Goal: Use online tool/utility: Utilize a website feature to perform a specific function

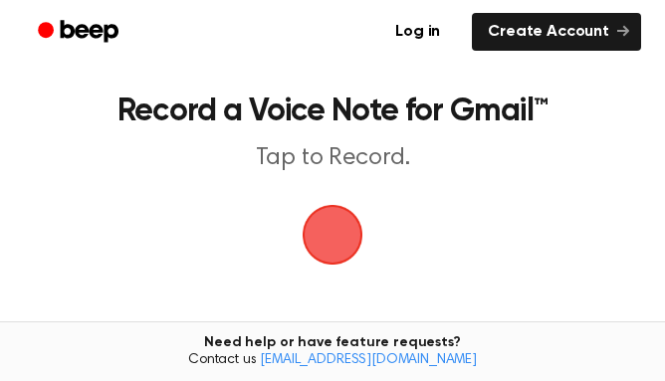
click at [320, 238] on span "button" at bounding box center [333, 235] width 56 height 56
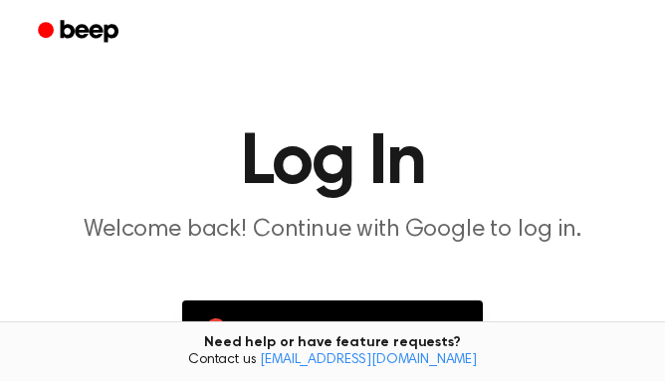
scroll to position [197, 0]
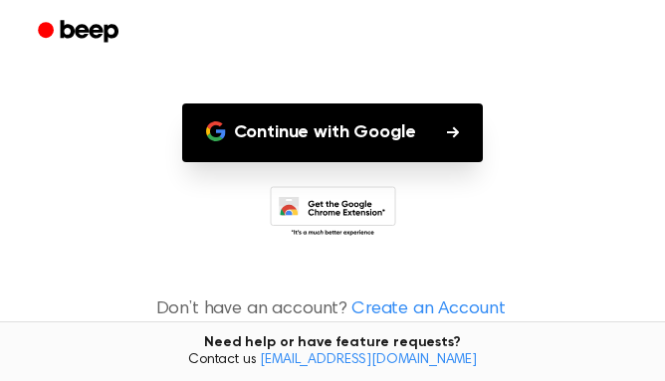
click at [299, 129] on button "Continue with Google" at bounding box center [333, 133] width 302 height 59
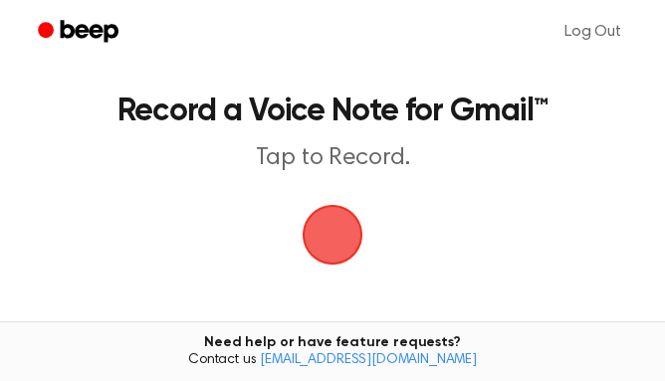
click at [430, 361] on link "[EMAIL_ADDRESS][DOMAIN_NAME]" at bounding box center [368, 361] width 217 height 14
click at [345, 236] on span "button" at bounding box center [333, 235] width 56 height 56
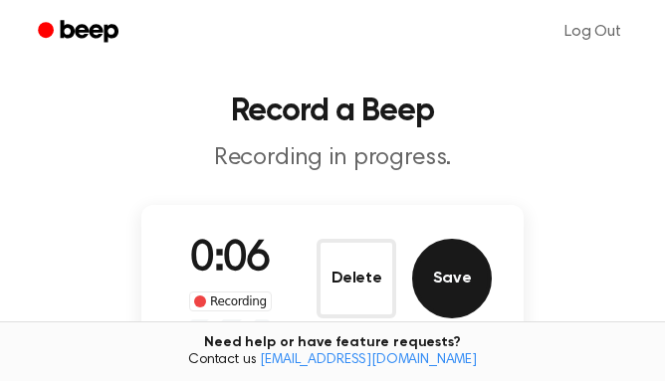
click at [434, 286] on button "Save" at bounding box center [452, 279] width 80 height 80
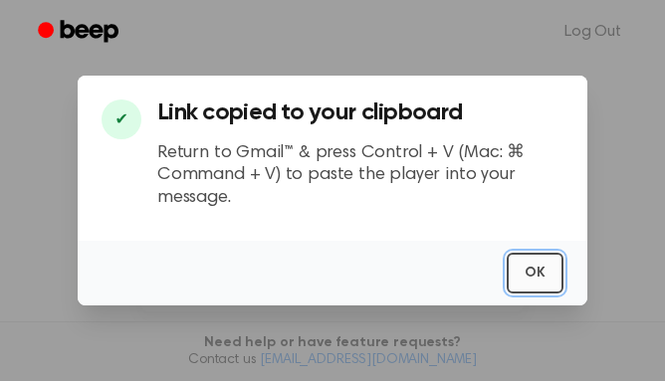
click at [535, 293] on button "OK" at bounding box center [535, 273] width 57 height 41
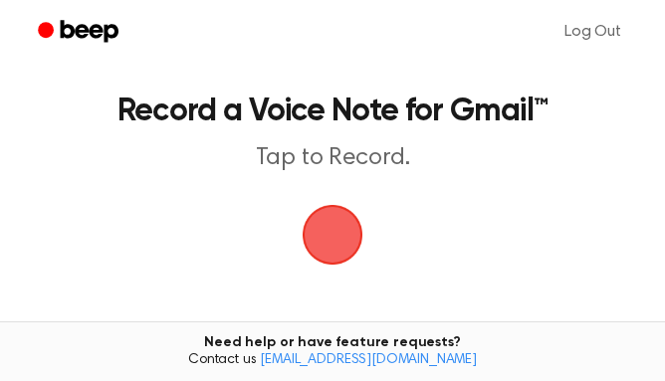
click at [364, 257] on main "Record a Voice Note for Gmail™ Tap to Record. Tired of copying and pasting? Use…" at bounding box center [332, 291] width 665 height 582
click at [328, 236] on span "button" at bounding box center [333, 235] width 68 height 68
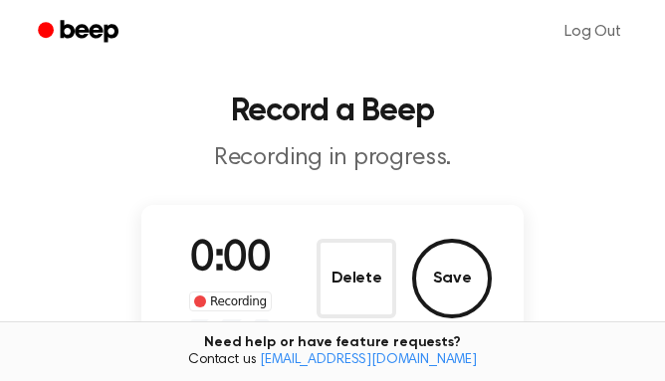
click at [323, 150] on p "Recording in progress." at bounding box center [333, 158] width 618 height 30
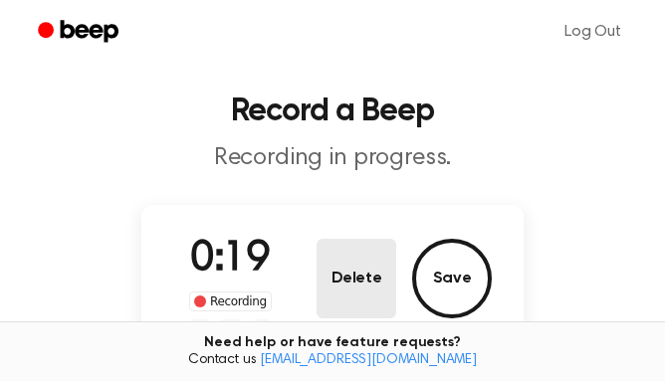
click at [346, 267] on button "Delete" at bounding box center [357, 279] width 80 height 80
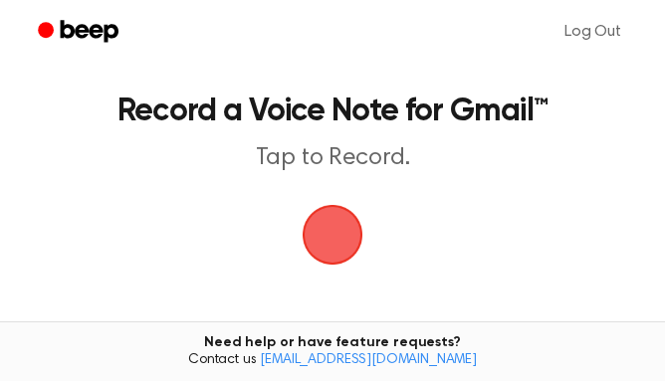
click at [330, 243] on span "button" at bounding box center [333, 235] width 65 height 65
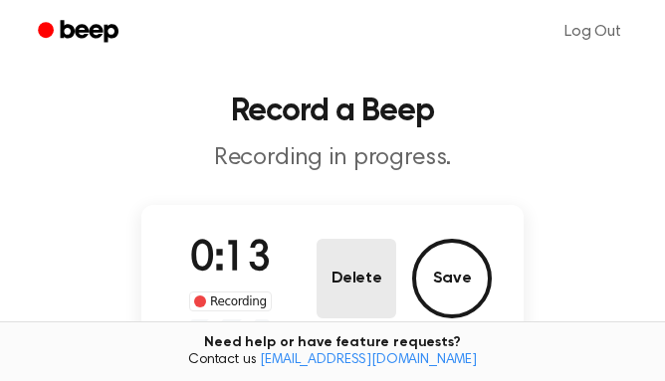
click at [374, 278] on button "Delete" at bounding box center [357, 279] width 80 height 80
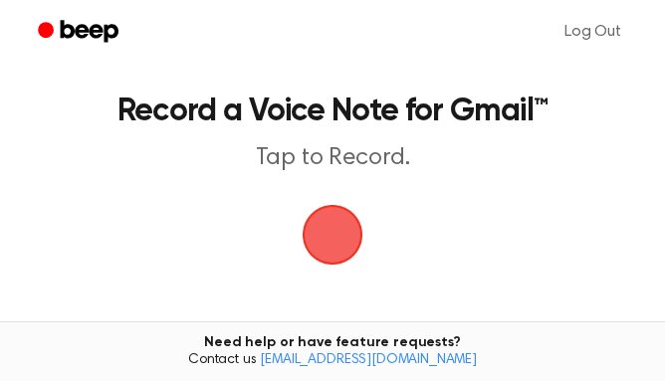
click at [331, 219] on span "button" at bounding box center [333, 235] width 56 height 56
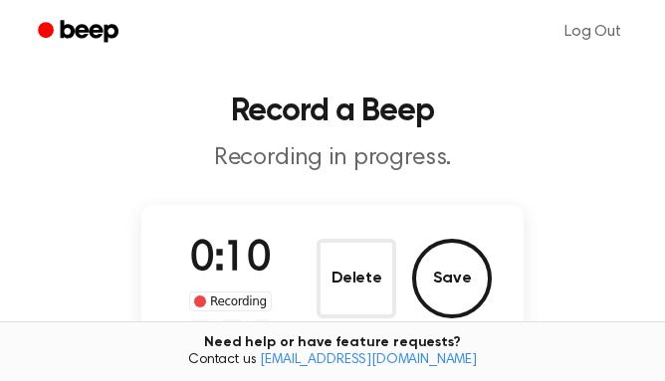
drag, startPoint x: 430, startPoint y: 177, endPoint x: 187, endPoint y: 175, distance: 243.0
click at [187, 175] on main "Record a Beep Recording in progress. 0:10 Recording Delete Save Tired of copyin…" at bounding box center [332, 302] width 665 height 605
click at [244, 124] on h1 "Record a Beep" at bounding box center [333, 112] width 618 height 32
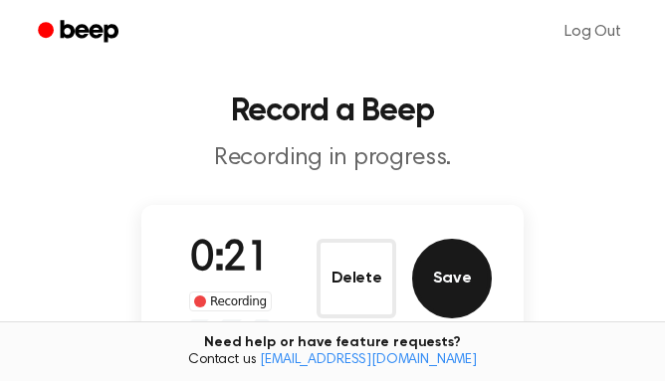
click at [461, 279] on button "Save" at bounding box center [452, 279] width 80 height 80
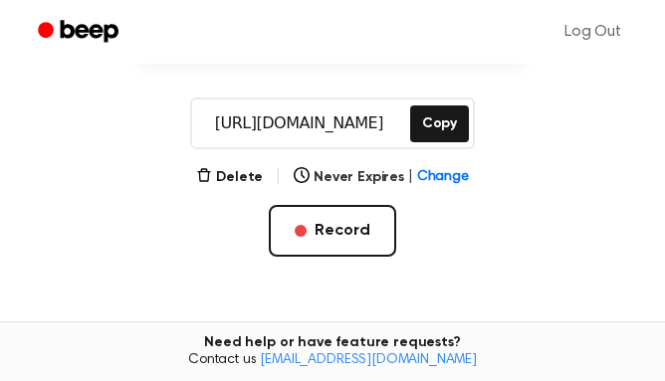
scroll to position [255, 0]
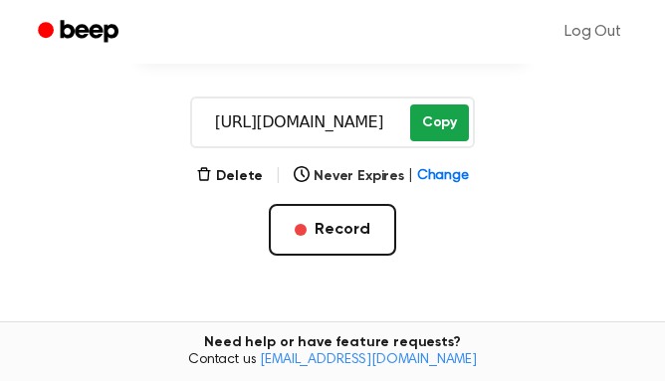
click at [430, 124] on button "Copy" at bounding box center [439, 123] width 59 height 37
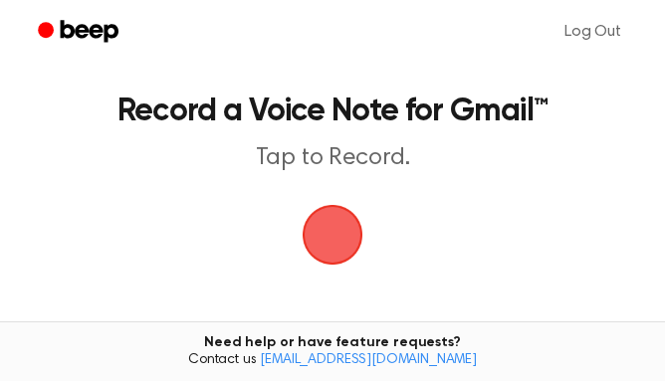
click at [344, 239] on span "button" at bounding box center [333, 235] width 61 height 61
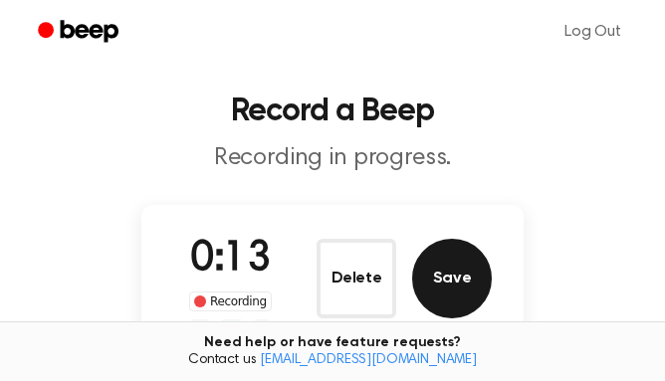
click at [452, 270] on button "Save" at bounding box center [452, 279] width 80 height 80
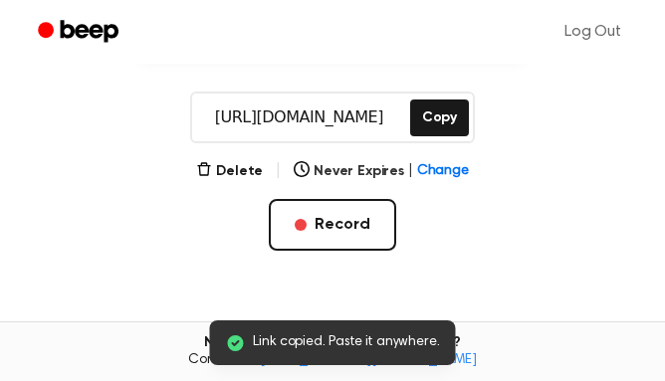
scroll to position [259, 0]
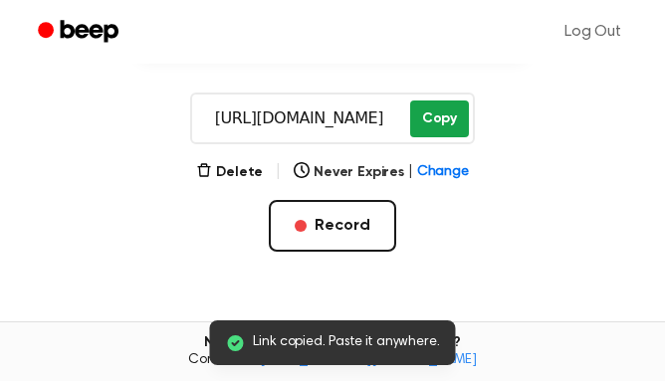
click at [422, 124] on button "Copy" at bounding box center [439, 119] width 59 height 37
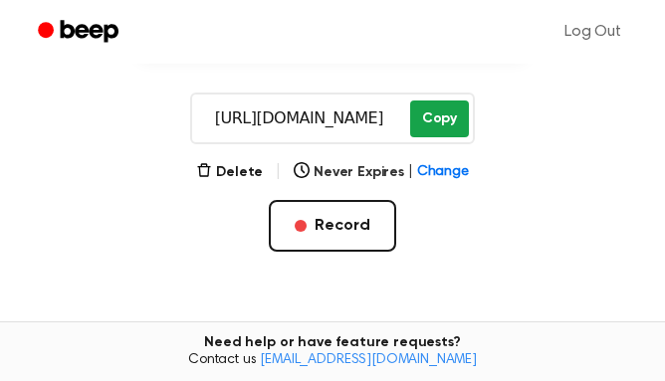
click at [444, 114] on button "Copy" at bounding box center [439, 119] width 59 height 37
